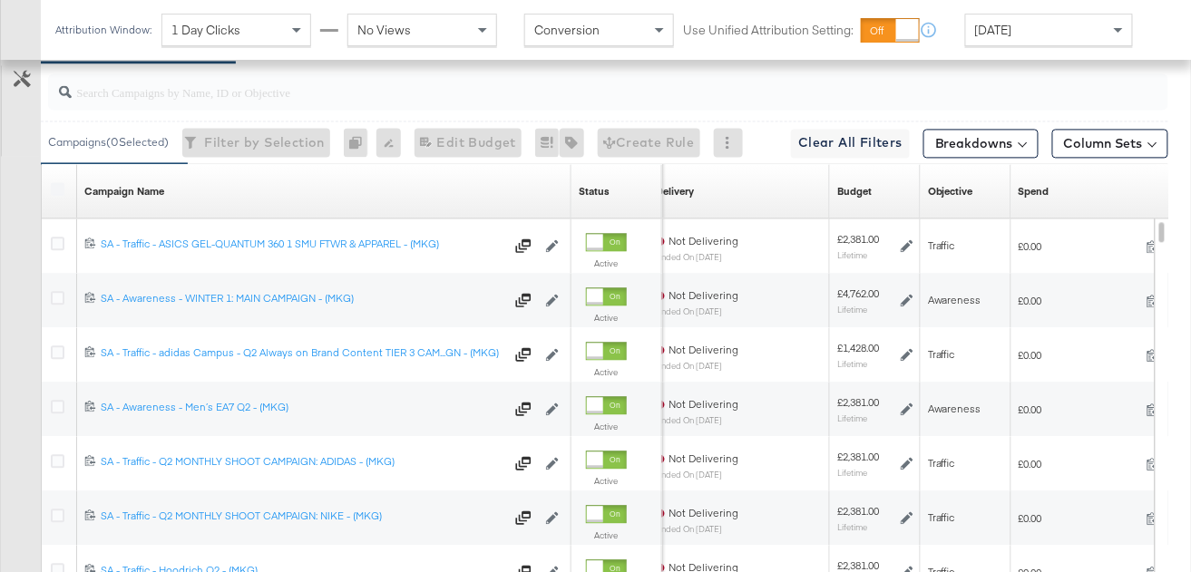
scroll to position [938, 0]
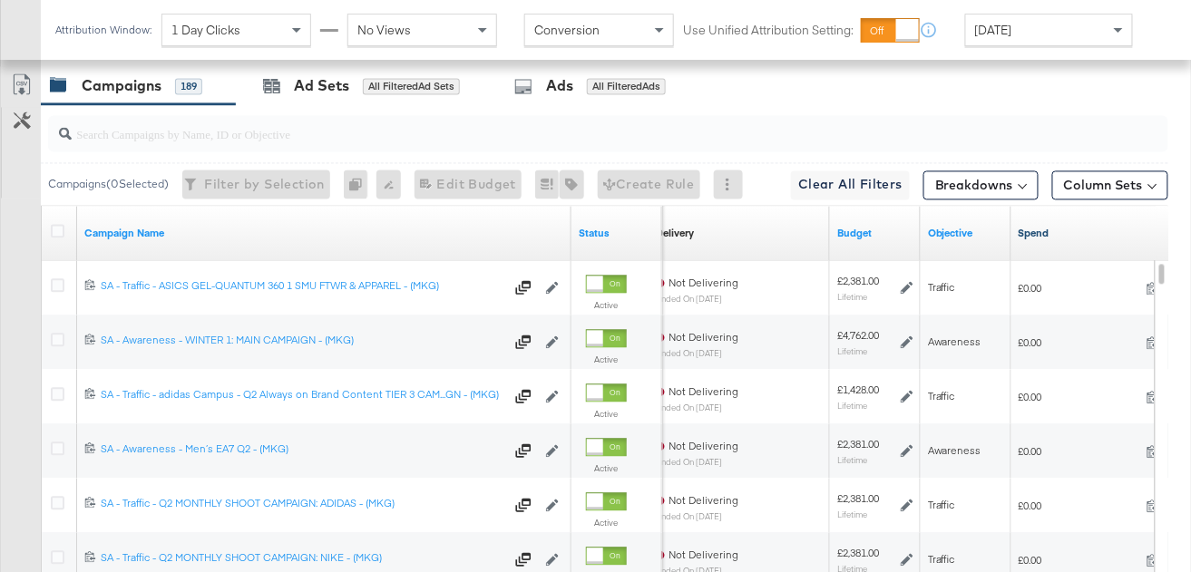
click at [1057, 233] on link "Spend" at bounding box center [1098, 233] width 160 height 15
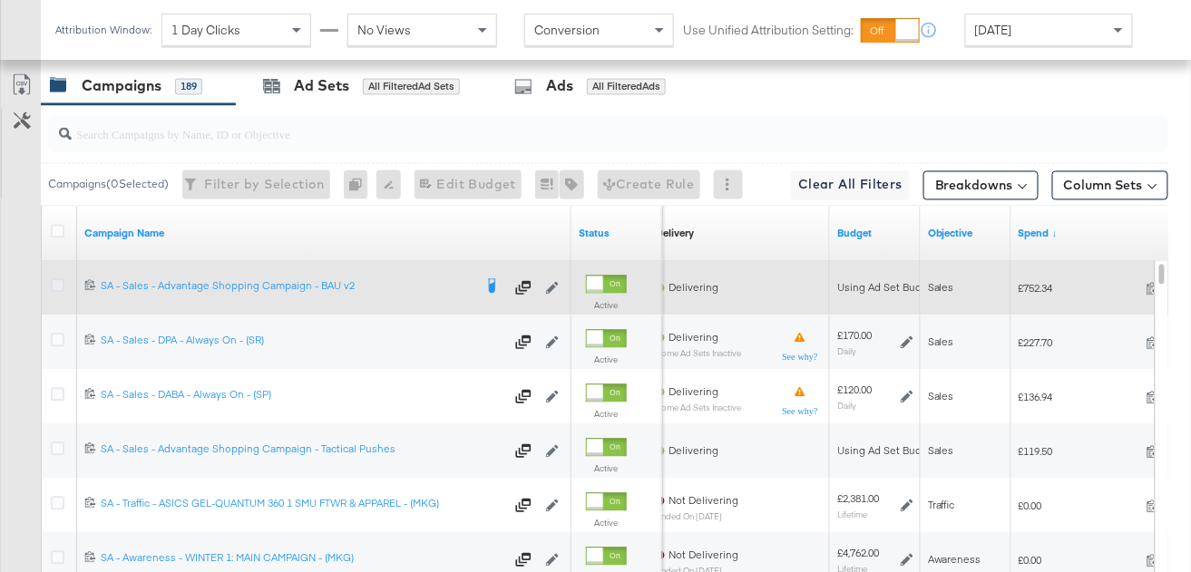
click at [55, 281] on icon at bounding box center [58, 285] width 14 height 14
click at [0, 0] on input "checkbox" at bounding box center [0, 0] width 0 height 0
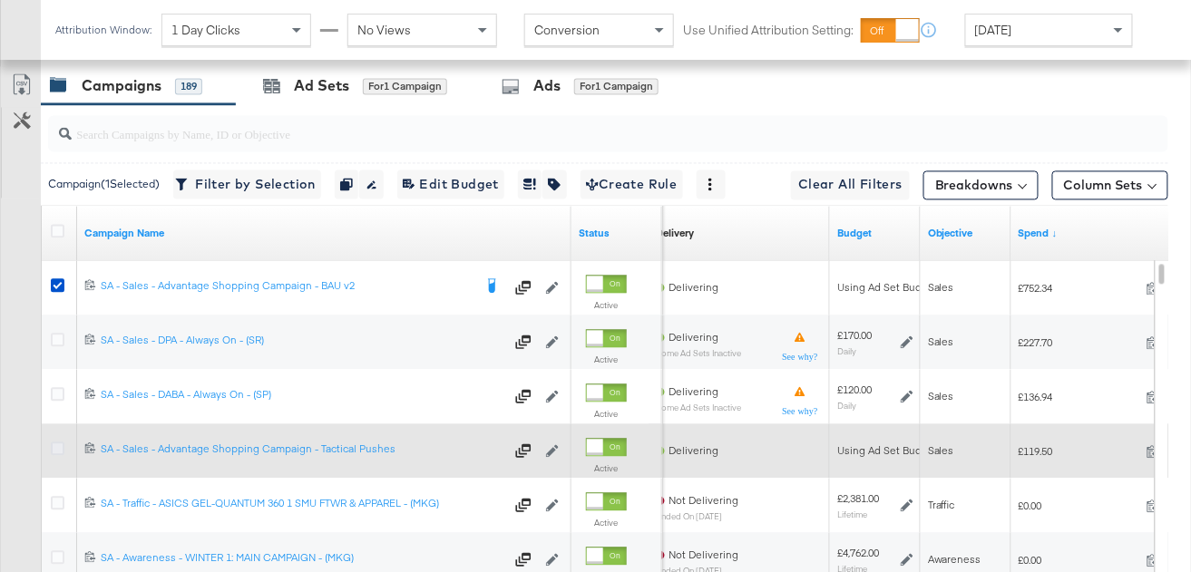
click at [57, 445] on icon at bounding box center [58, 449] width 14 height 14
click at [0, 0] on input "checkbox" at bounding box center [0, 0] width 0 height 0
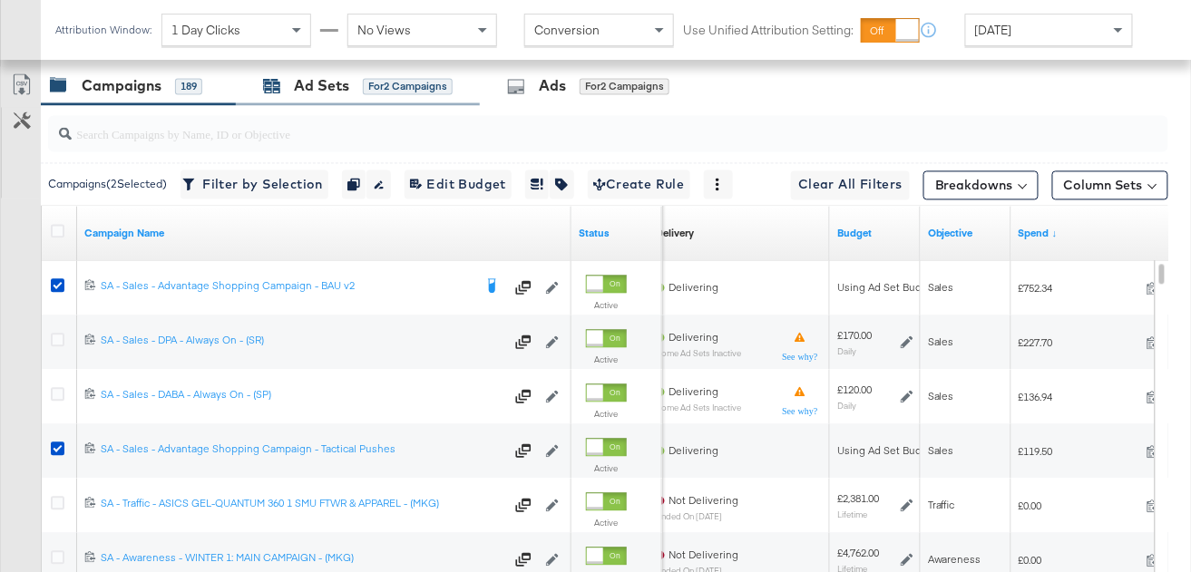
click at [313, 85] on div "Ad Sets" at bounding box center [321, 85] width 55 height 21
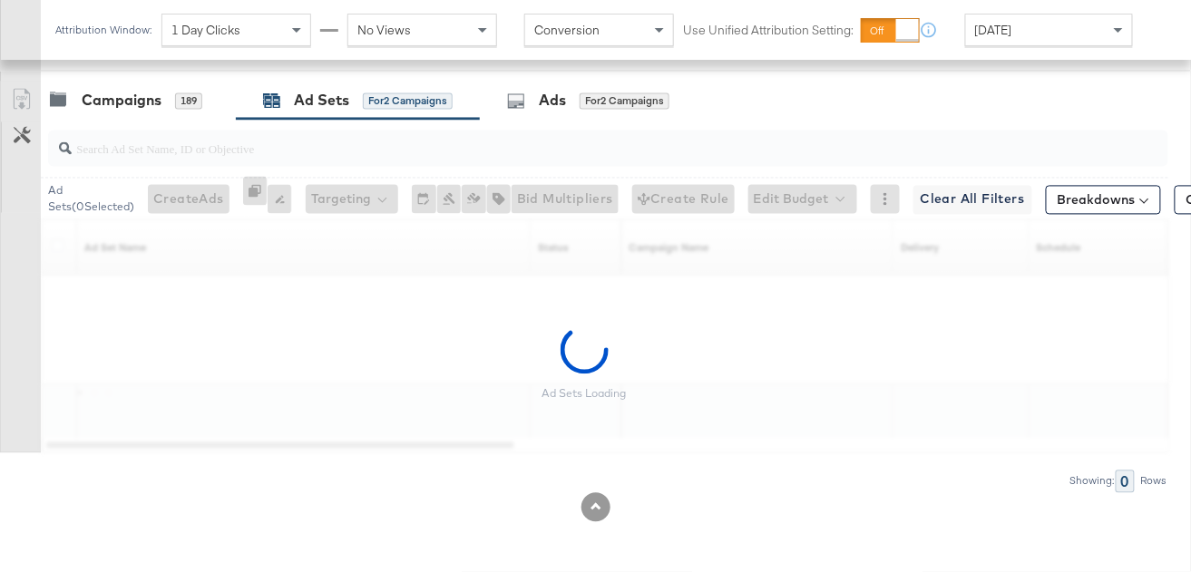
scroll to position [921, 0]
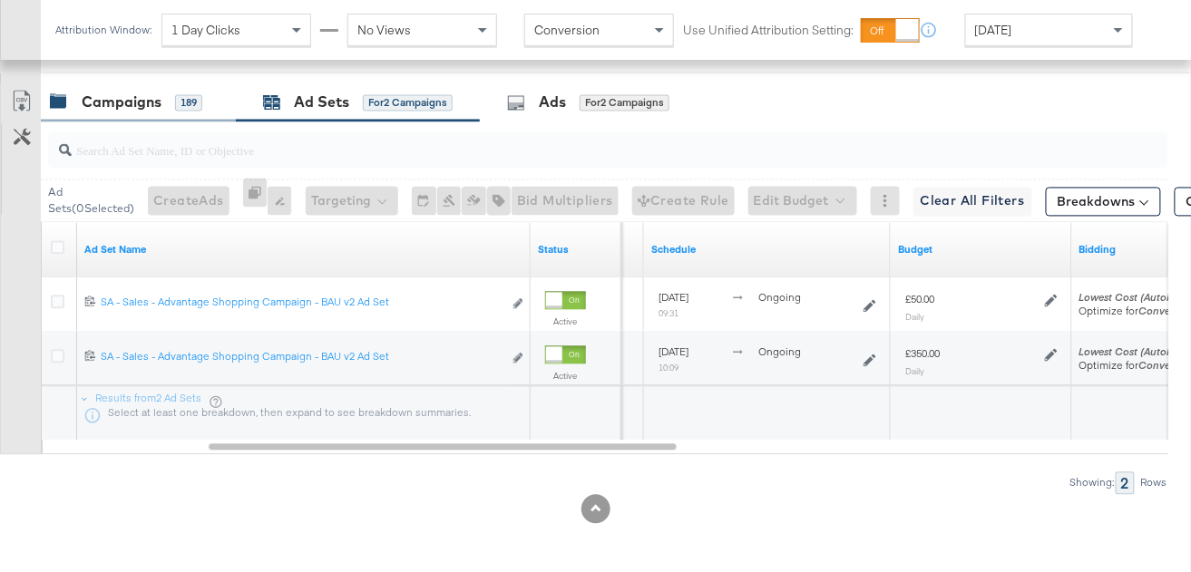
click at [142, 99] on div "Campaigns" at bounding box center [122, 103] width 80 height 21
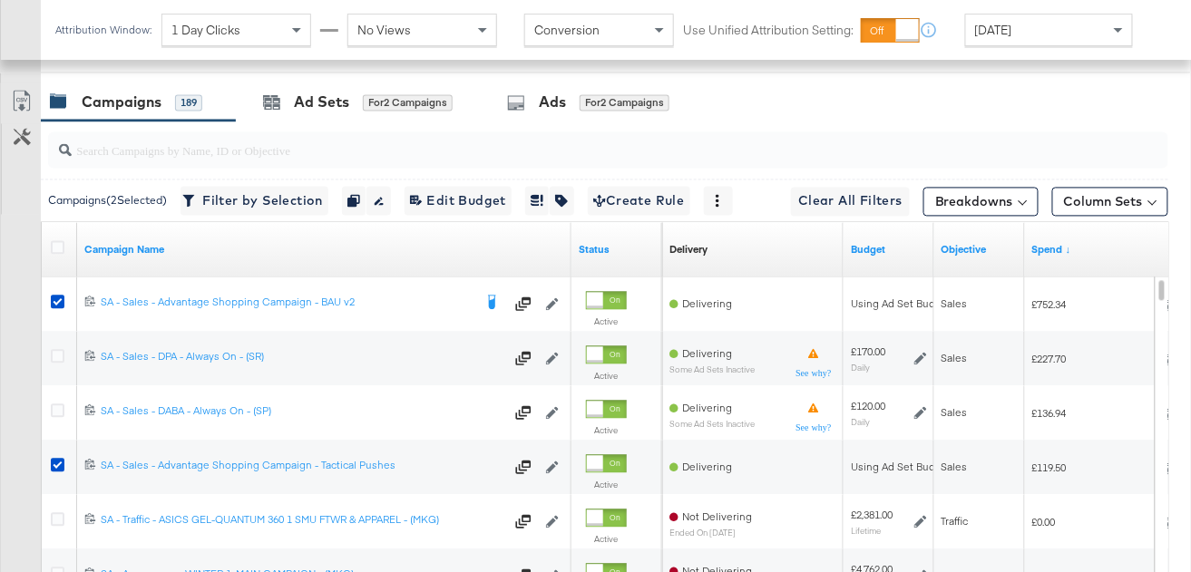
scroll to position [938, 0]
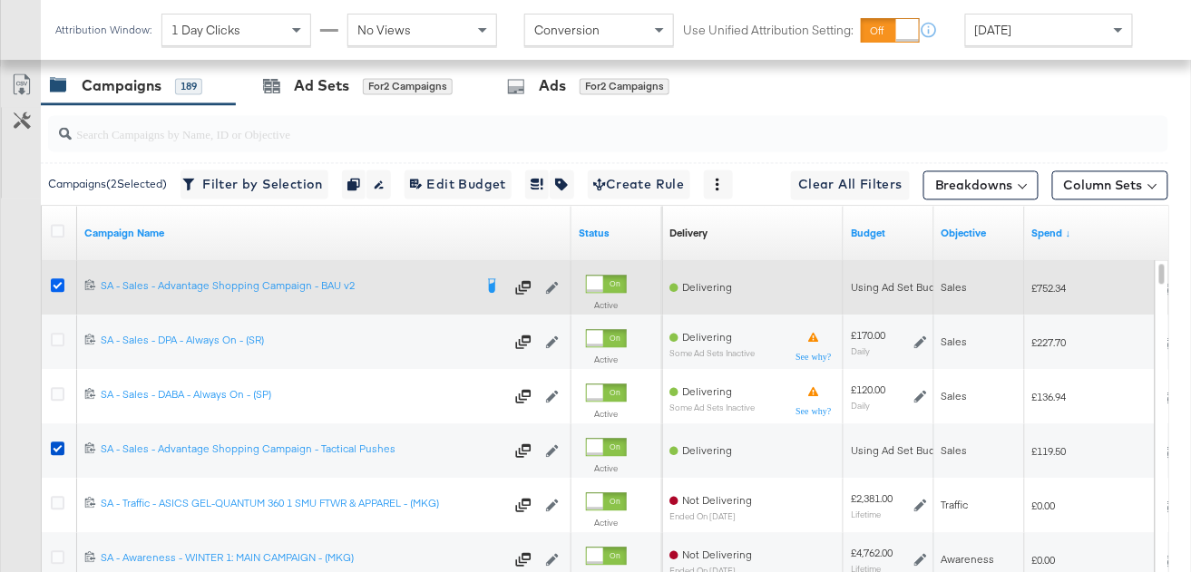
click at [57, 287] on icon at bounding box center [58, 285] width 14 height 14
click at [0, 0] on input "checkbox" at bounding box center [0, 0] width 0 height 0
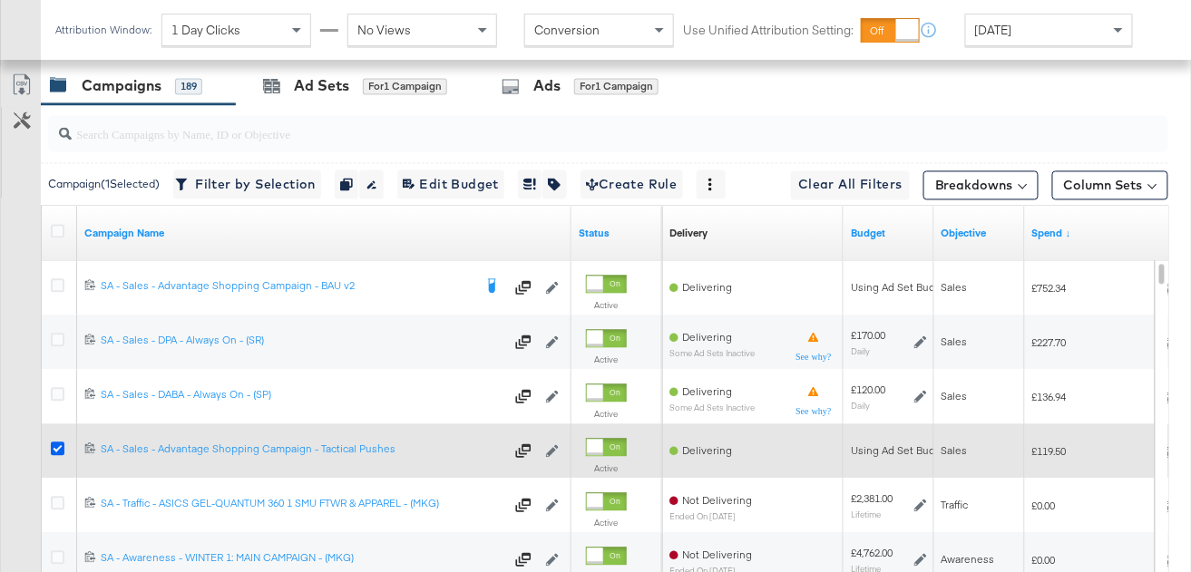
click at [55, 447] on icon at bounding box center [58, 449] width 14 height 14
click at [0, 0] on input "checkbox" at bounding box center [0, 0] width 0 height 0
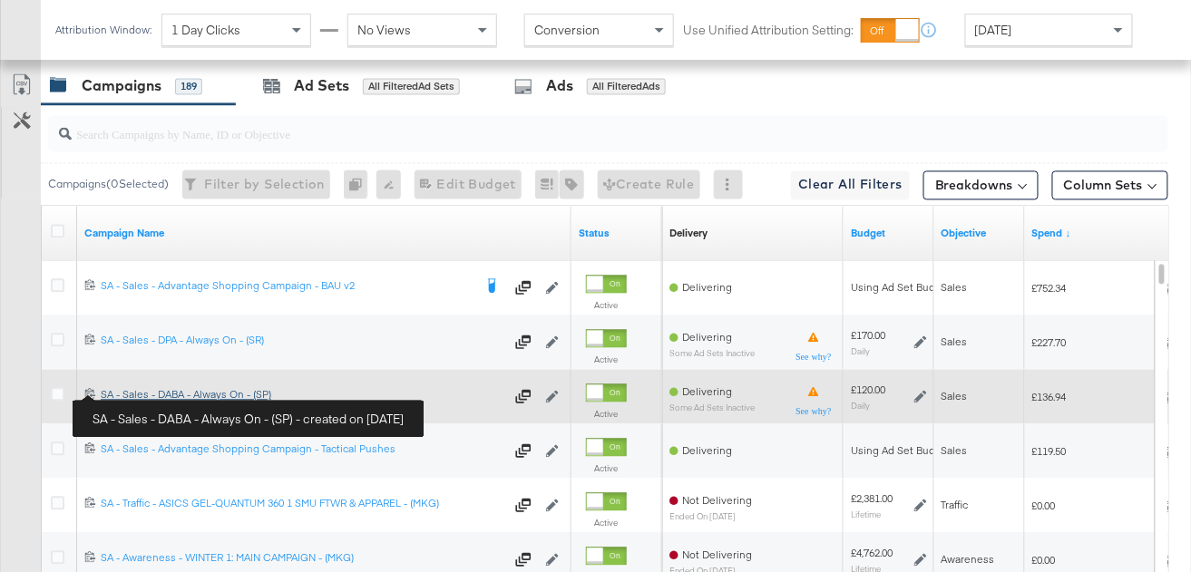
click at [141, 393] on div "SA - Sales - DABA - Always On - (SP) SA - Sales - DABA - Always On - (SP)" at bounding box center [303, 394] width 404 height 15
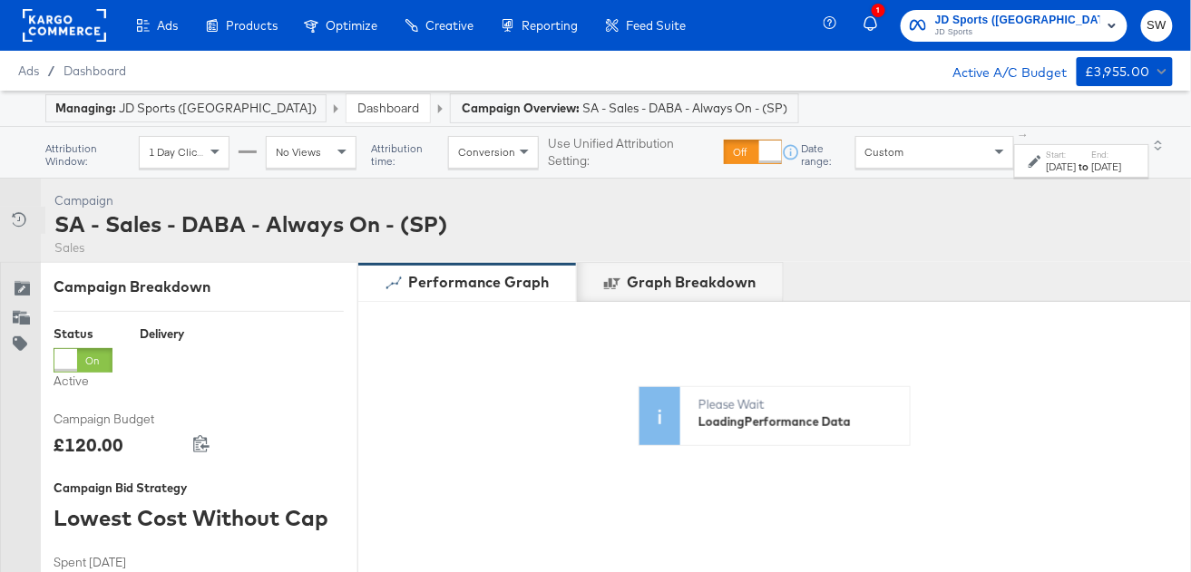
click at [18, 211] on icon at bounding box center [17, 219] width 18 height 18
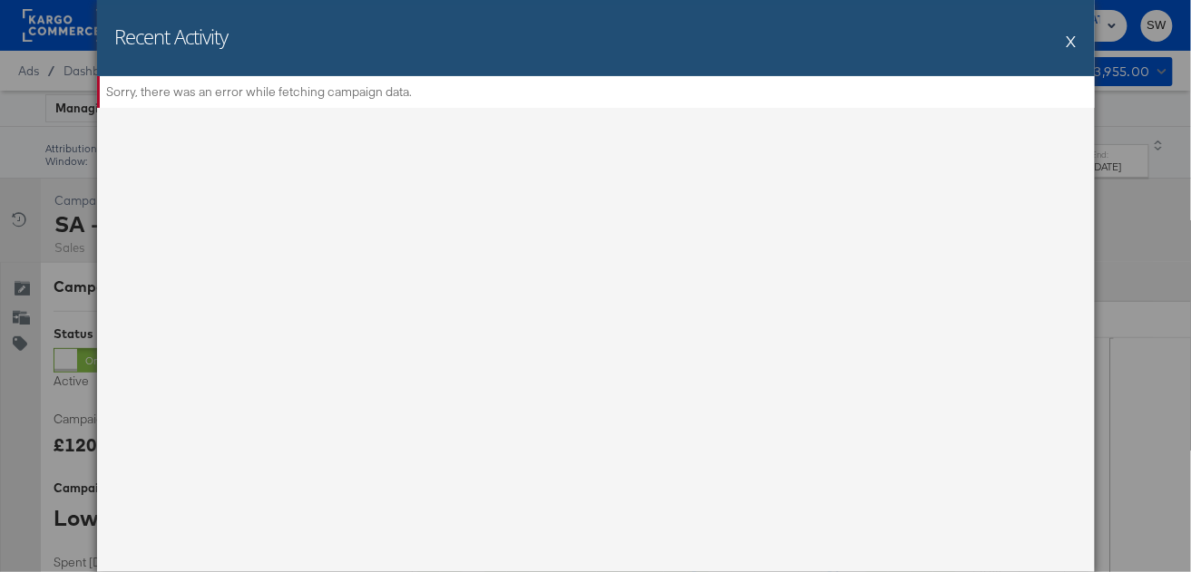
click at [1073, 39] on button "X" at bounding box center [1072, 41] width 10 height 36
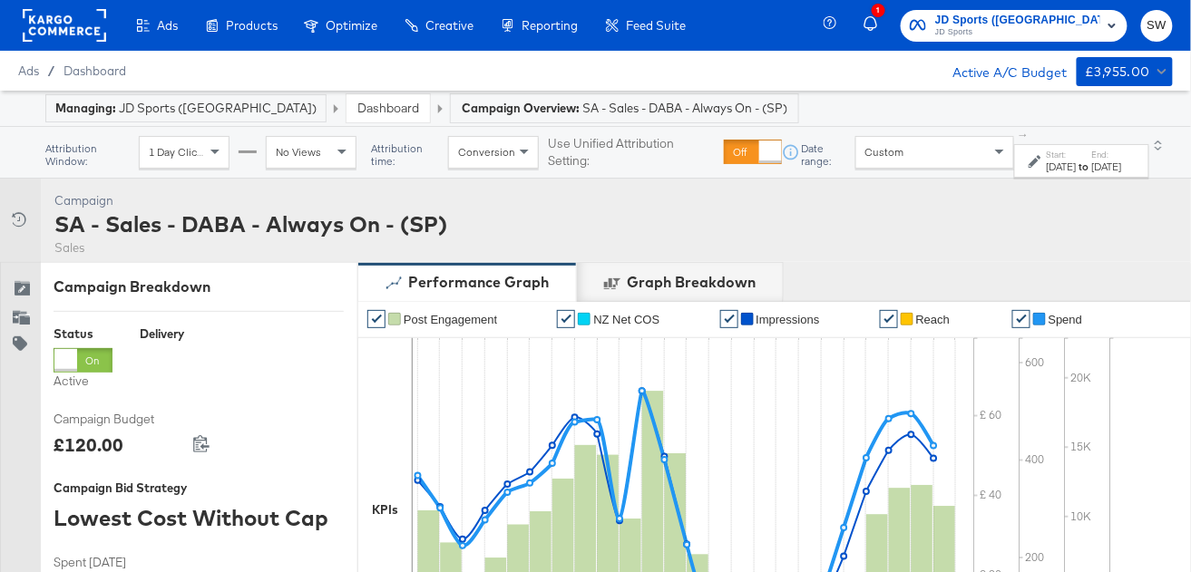
click at [357, 108] on link "Dashboard" at bounding box center [388, 108] width 62 height 16
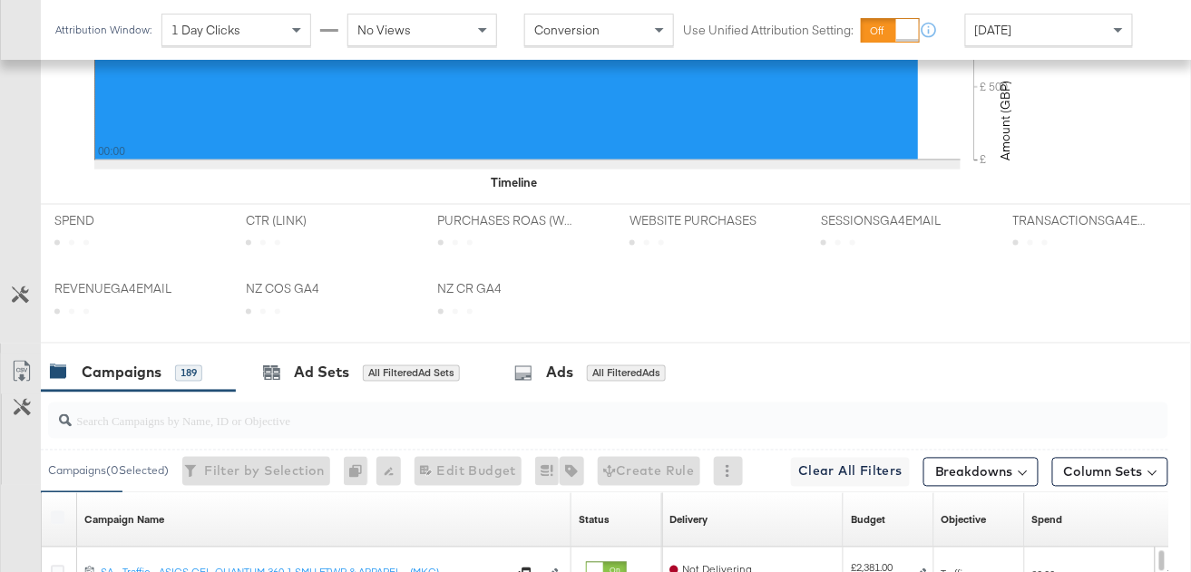
scroll to position [827, 0]
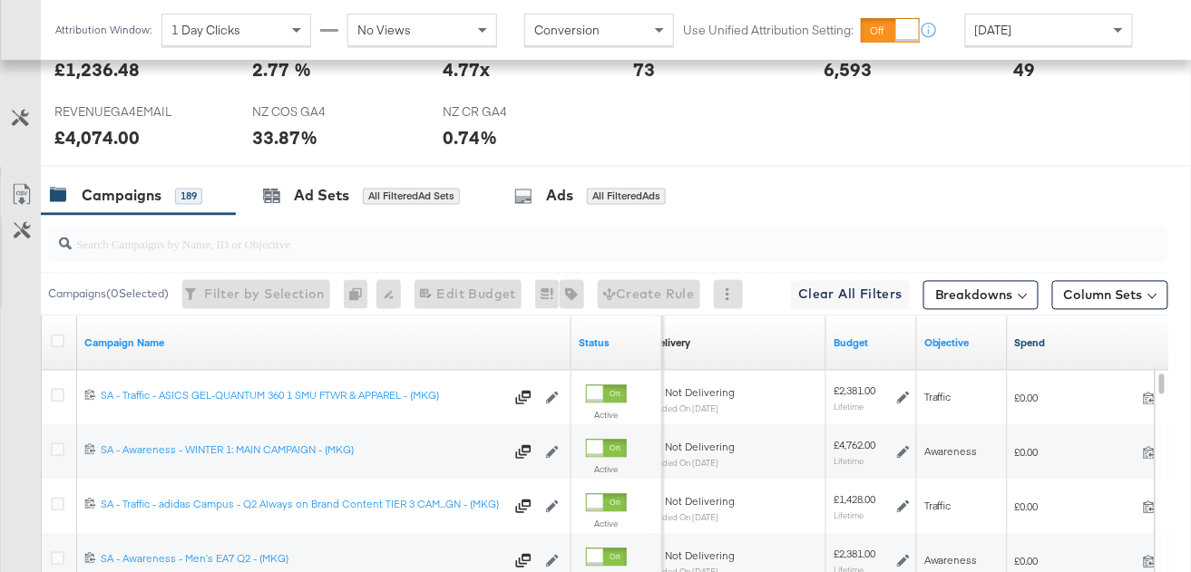
click at [1065, 346] on link "Spend" at bounding box center [1095, 343] width 160 height 15
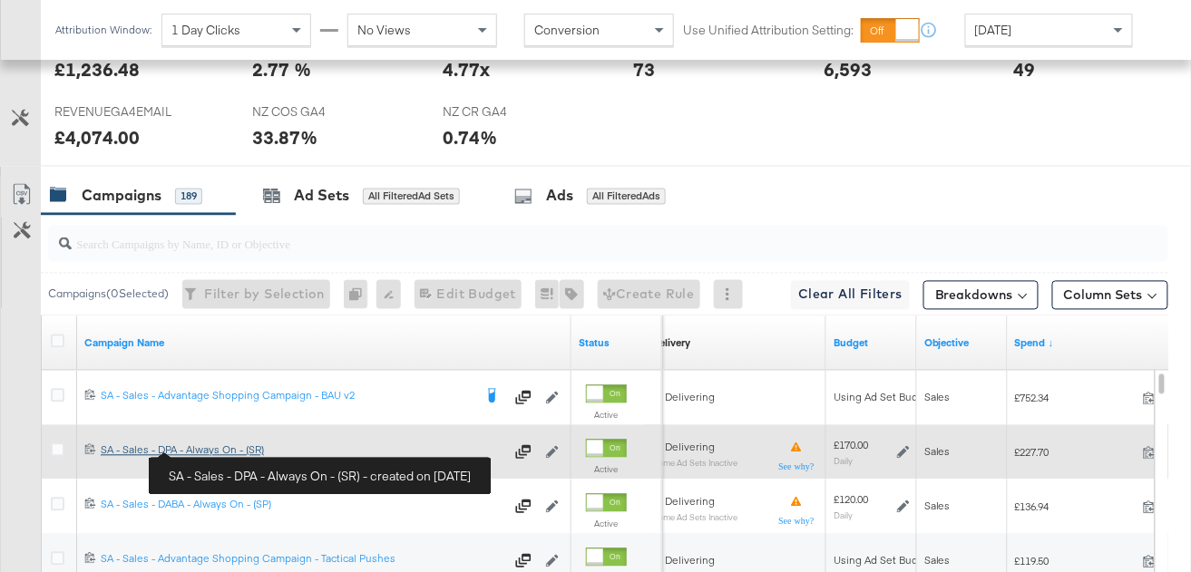
click at [217, 450] on div "SA - Sales - DPA - Always On - (SR) SA - Sales - DPA - Always On - (SR)" at bounding box center [303, 450] width 404 height 15
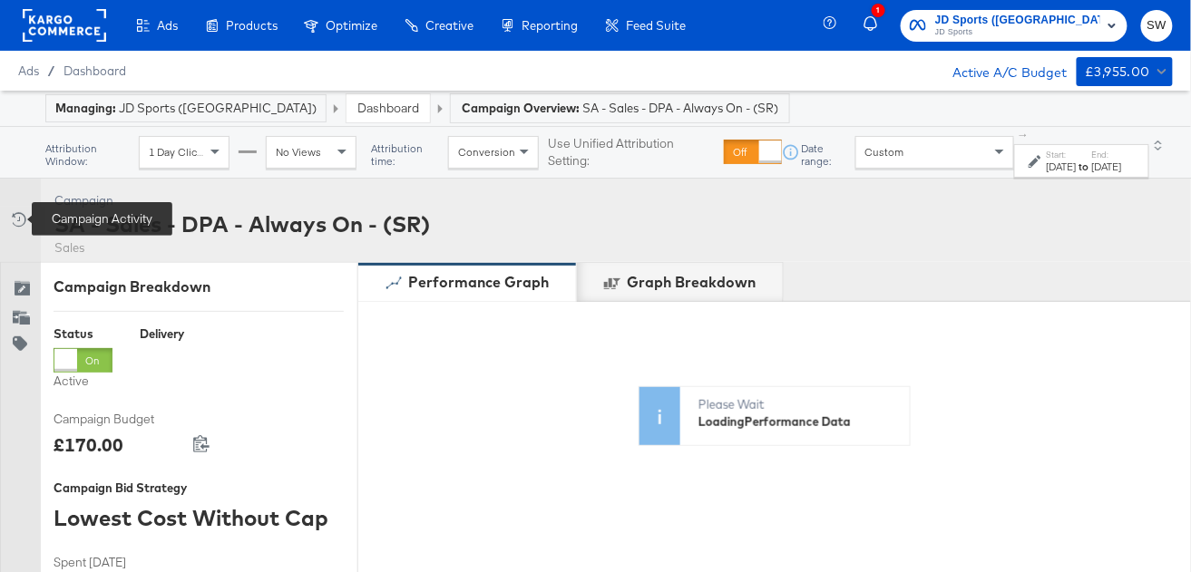
click at [27, 221] on div "Campaign Activity" at bounding box center [20, 219] width 25 height 18
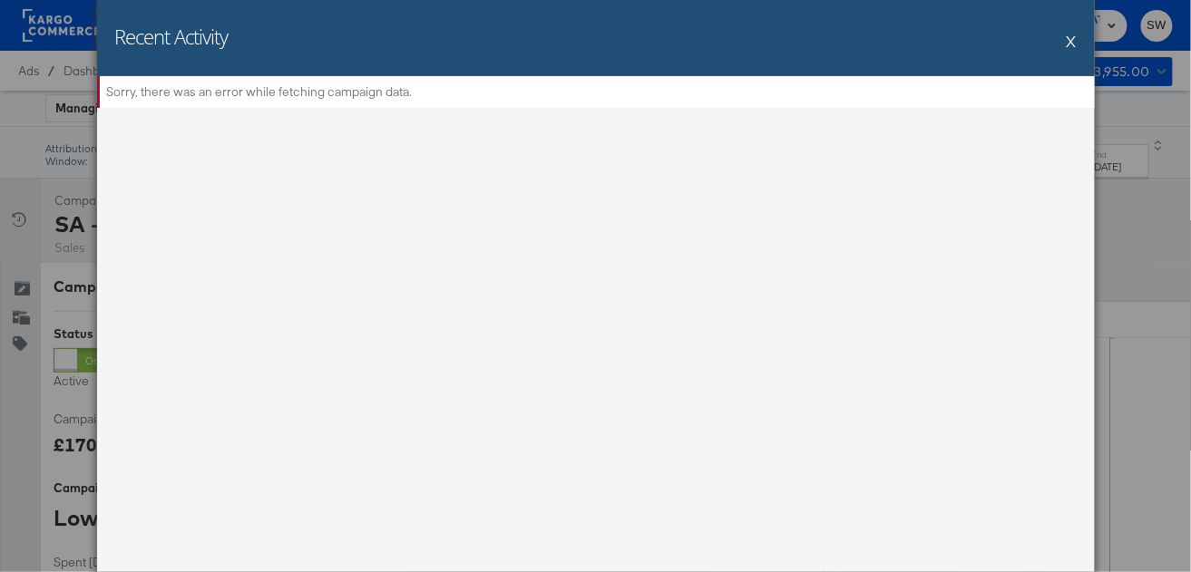
click at [1068, 35] on button "X" at bounding box center [1072, 41] width 10 height 36
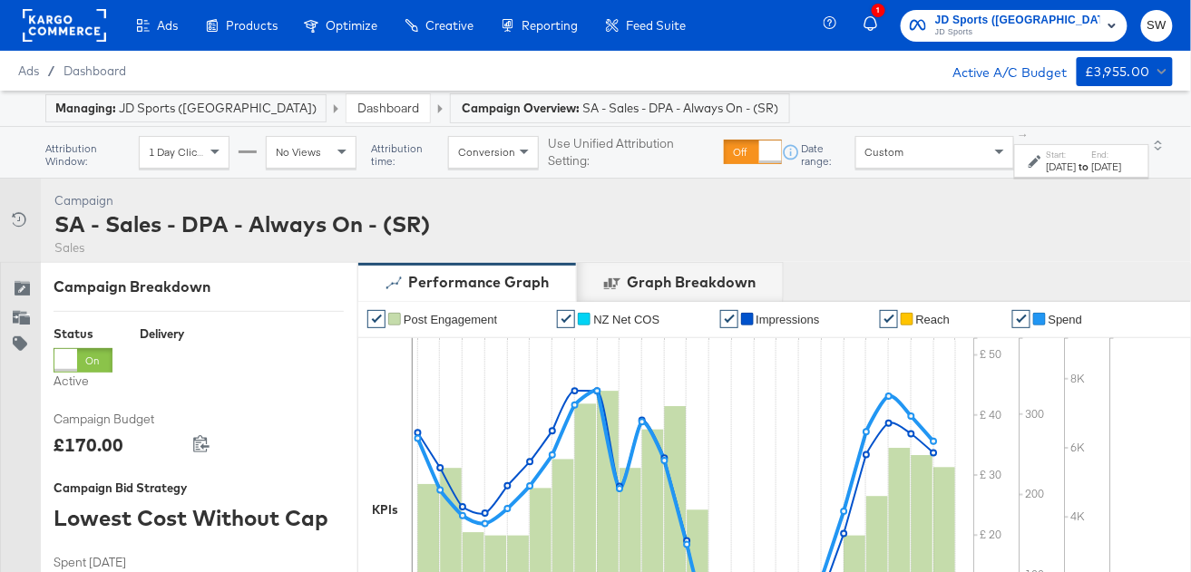
click at [1102, 17] on icon "button" at bounding box center [1112, 26] width 22 height 22
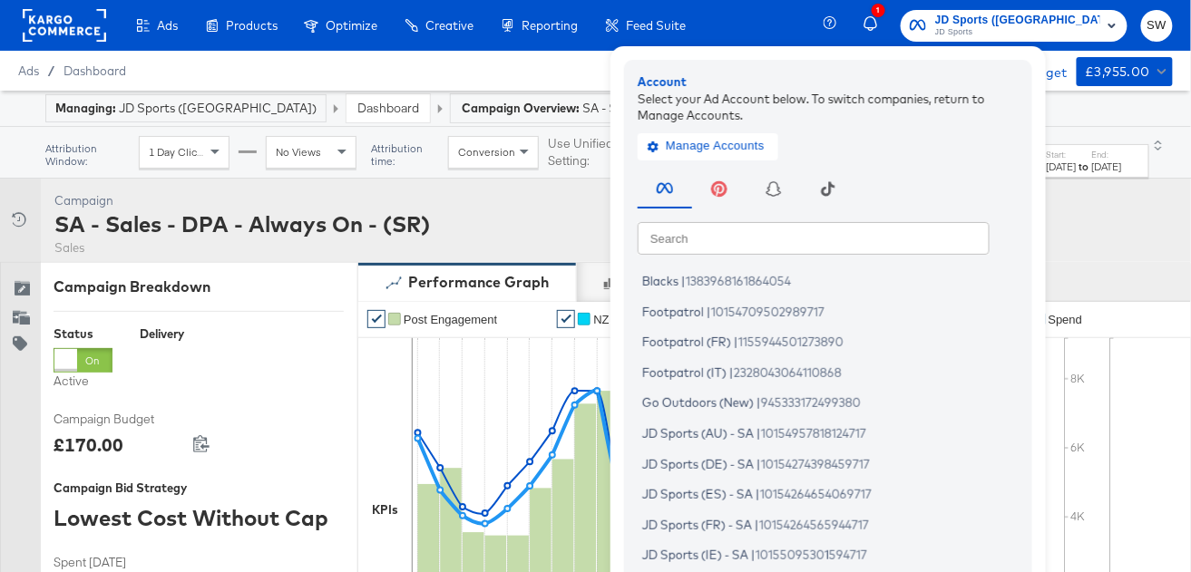
click at [774, 256] on div "Search Search Blacks | 1383968161864054 Footpatrol | 10154709502989717 Footpatr…" at bounding box center [833, 417] width 390 height 507
click at [774, 247] on input "text" at bounding box center [814, 237] width 352 height 33
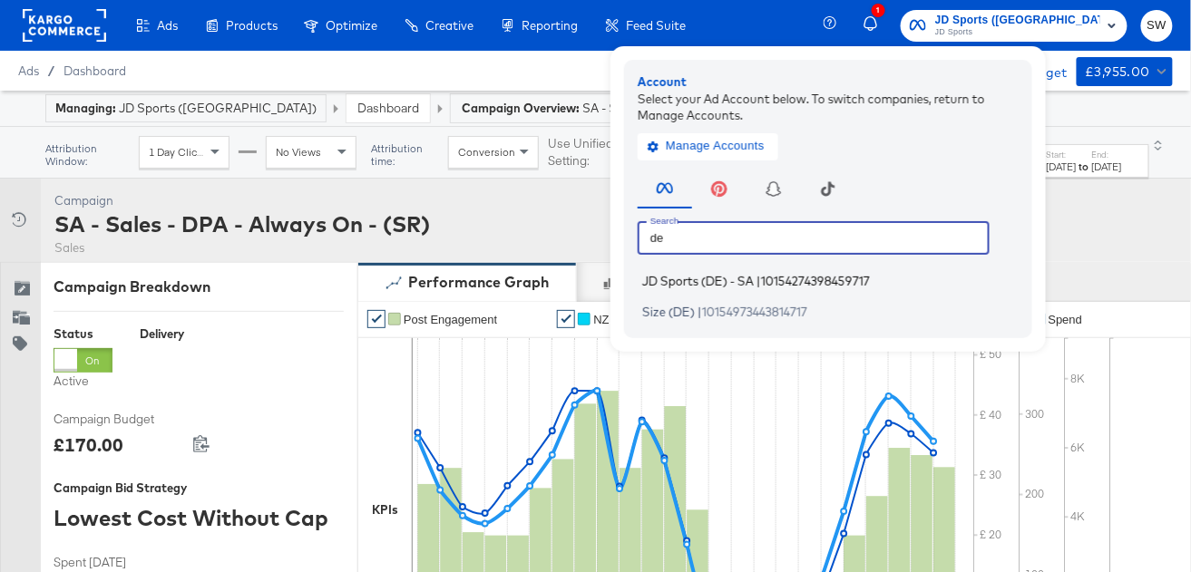
type input "de"
click at [754, 280] on span "JD Sports (DE) - SA" at bounding box center [698, 281] width 112 height 15
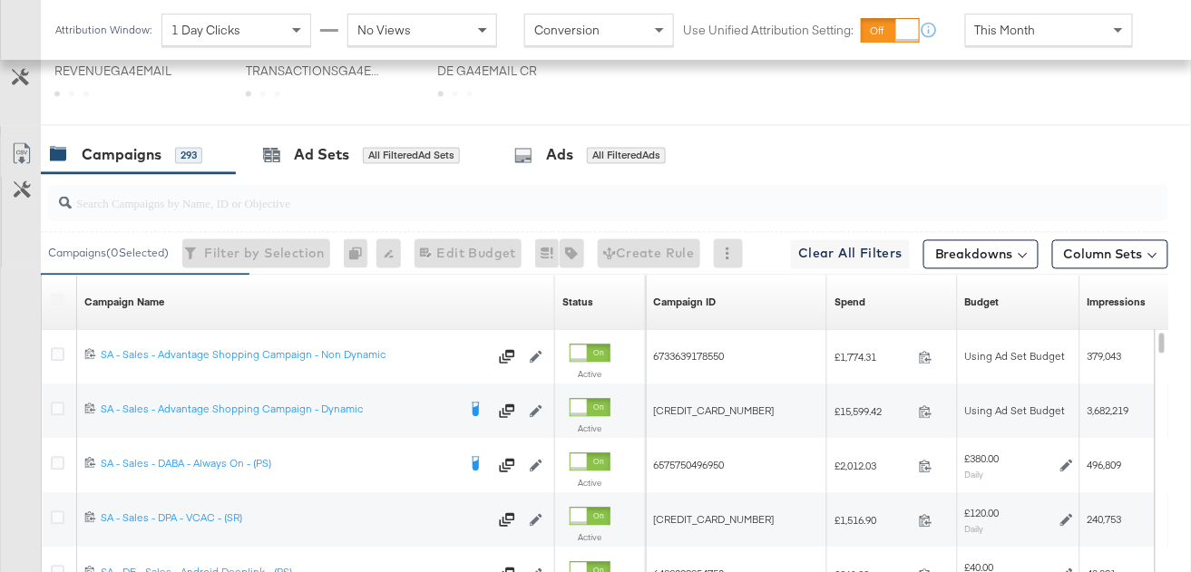
scroll to position [914, 0]
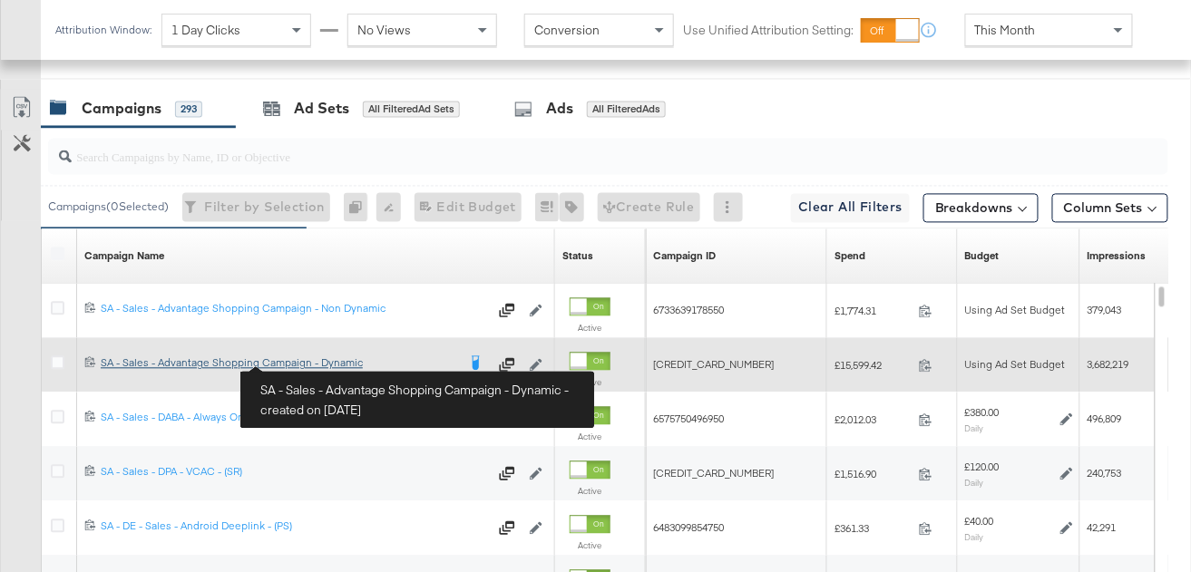
click at [308, 364] on div "SA - Sales - Advantage Shopping Campaign - Dynamic SA - Sales - Advantage Shopp…" at bounding box center [279, 363] width 356 height 15
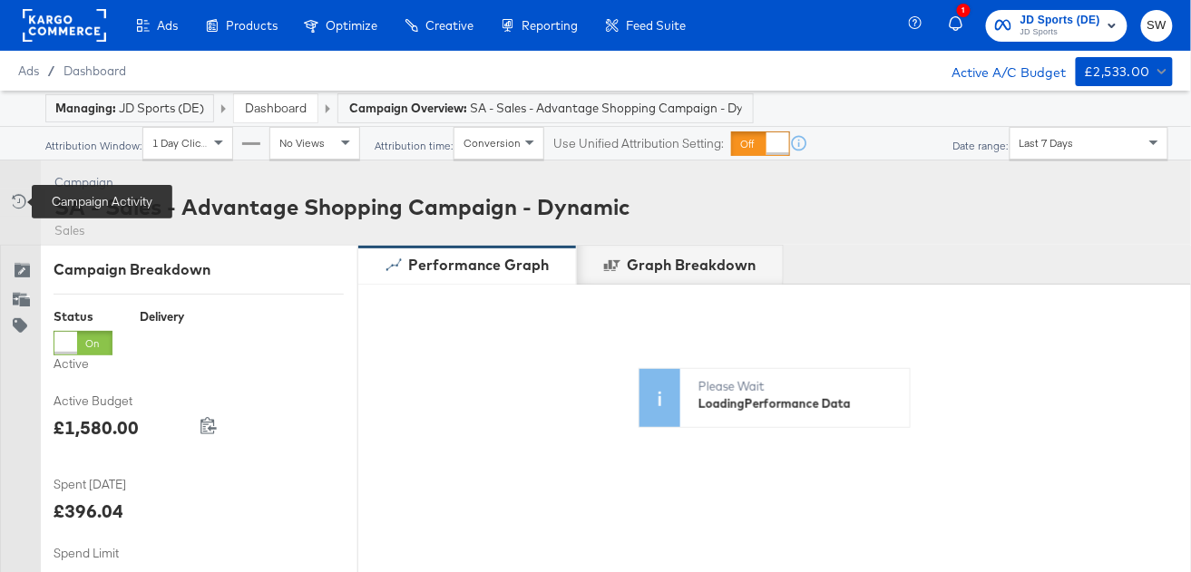
click at [19, 200] on icon at bounding box center [17, 201] width 18 height 18
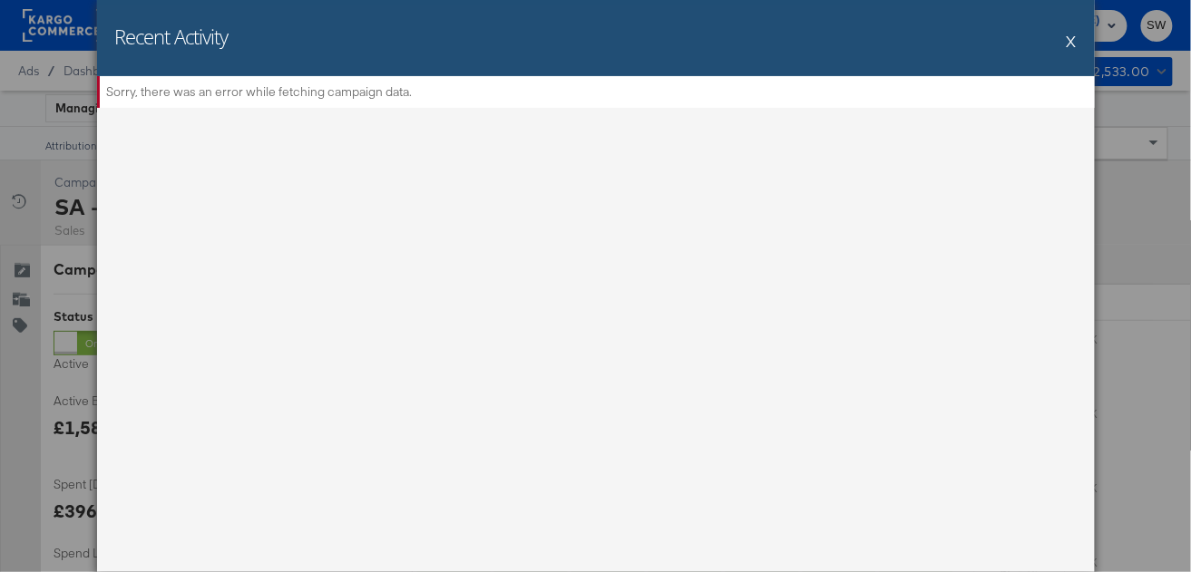
click at [1067, 40] on button "X" at bounding box center [1072, 41] width 10 height 36
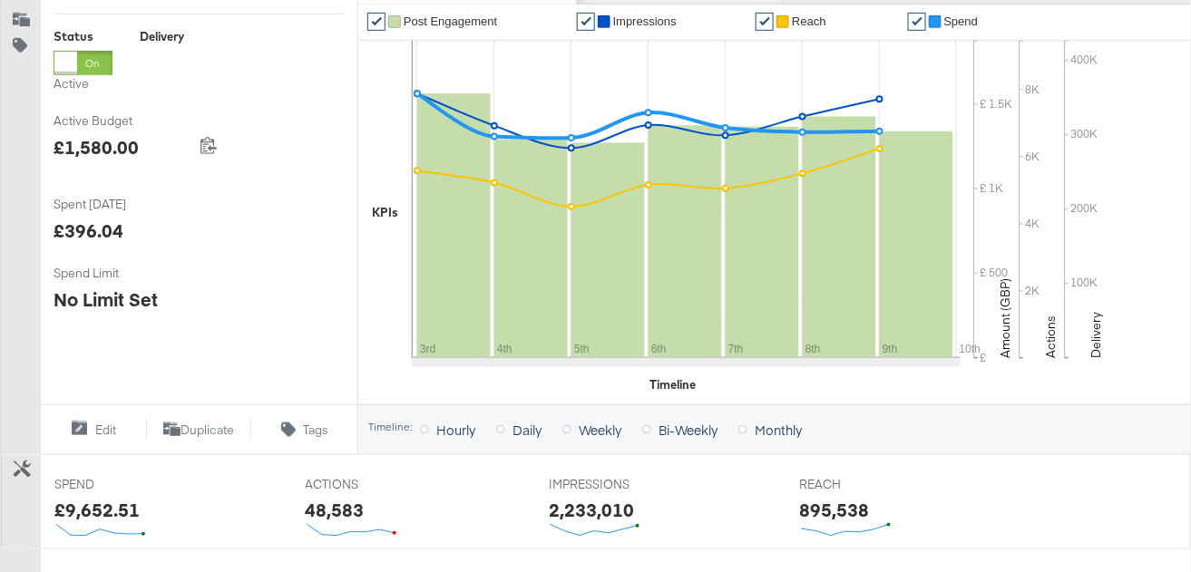
scroll to position [685, 0]
